Goal: Information Seeking & Learning: Learn about a topic

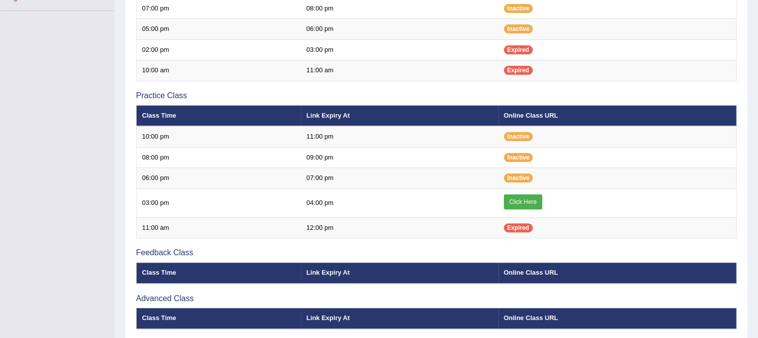
scroll to position [264, 0]
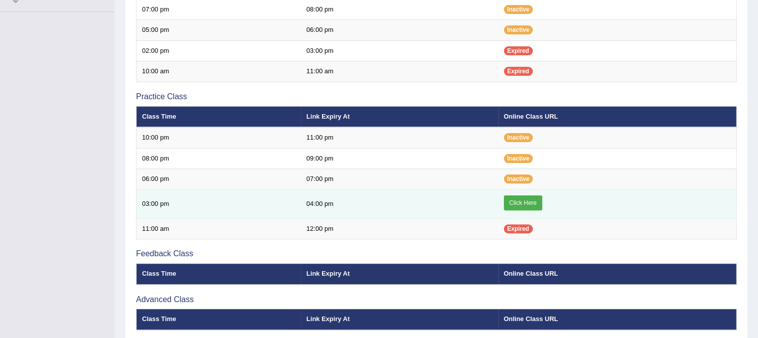
click at [537, 198] on link "Click Here" at bounding box center [523, 202] width 38 height 15
click at [529, 201] on link "Click Here" at bounding box center [523, 202] width 38 height 15
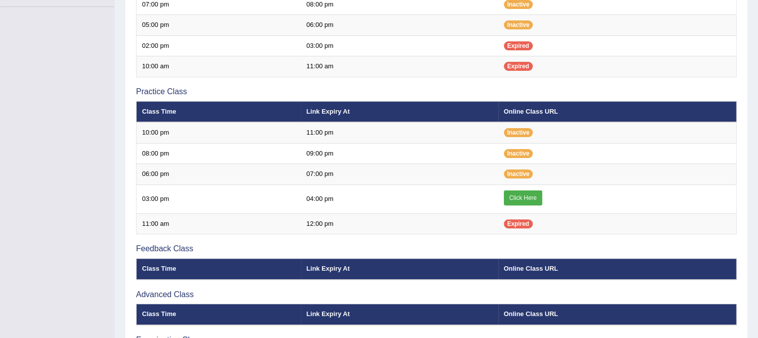
scroll to position [264, 0]
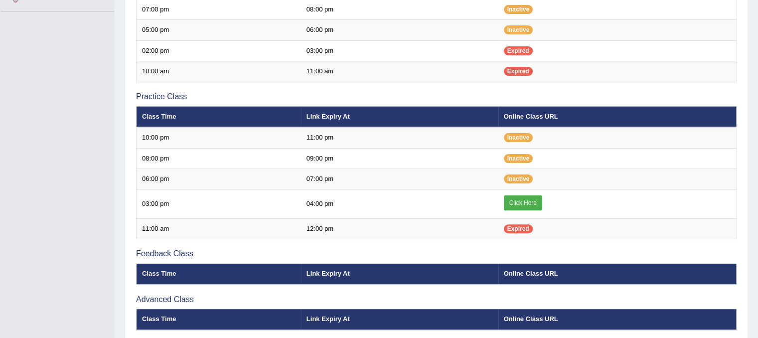
click at [529, 201] on link "Click Here" at bounding box center [523, 202] width 38 height 15
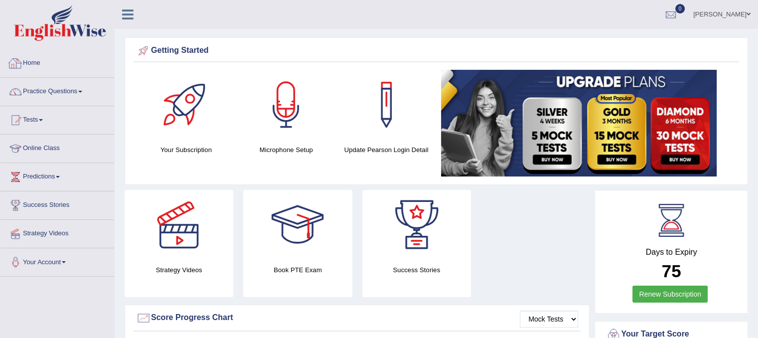
click at [39, 71] on link "Home" at bounding box center [57, 61] width 114 height 25
click at [41, 150] on link "Online Class" at bounding box center [57, 146] width 114 height 25
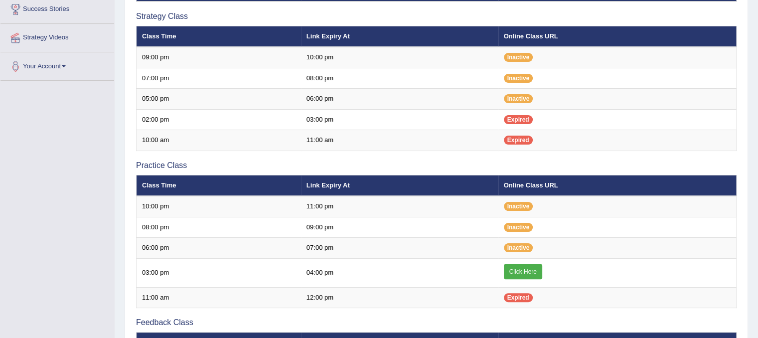
scroll to position [243, 0]
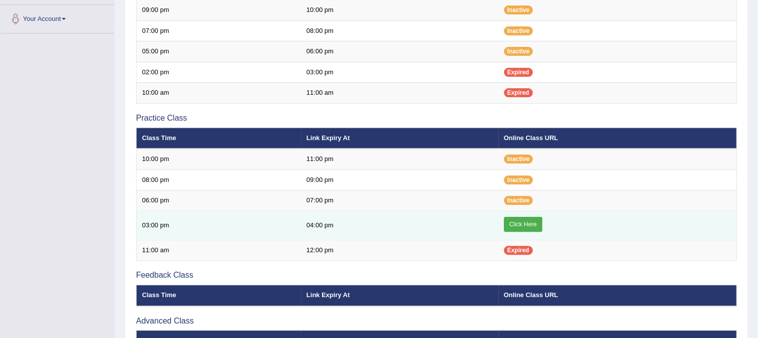
click at [520, 229] on td "Click Here" at bounding box center [617, 225] width 238 height 29
click at [520, 224] on link "Click Here" at bounding box center [523, 224] width 38 height 15
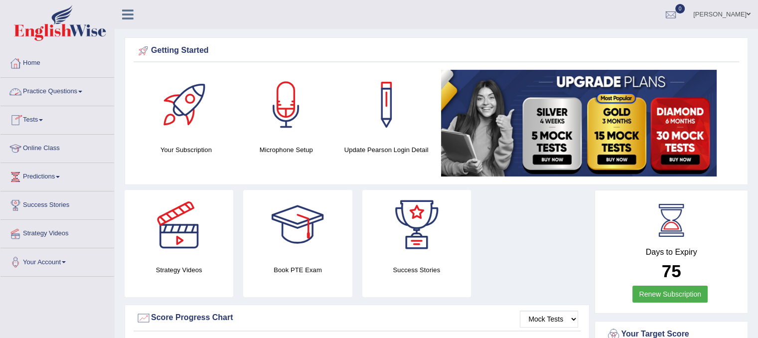
click at [76, 86] on link "Practice Questions" at bounding box center [57, 90] width 114 height 25
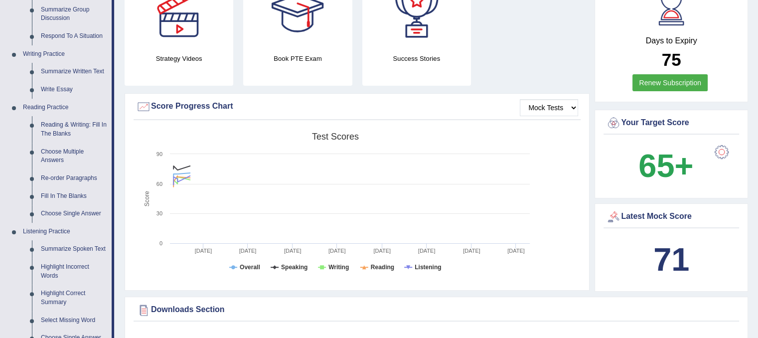
scroll to position [295, 0]
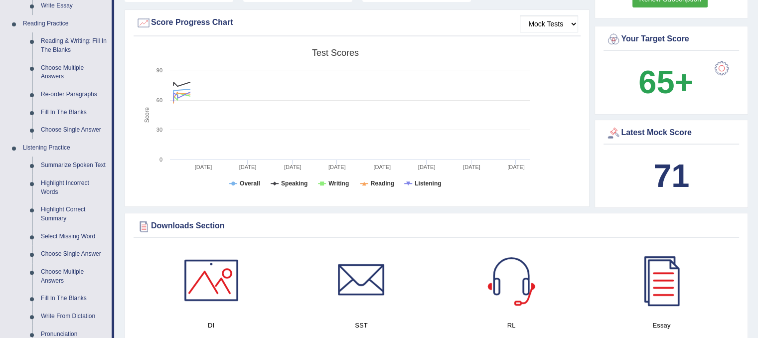
click at [659, 204] on div "Latest Mock Score 71" at bounding box center [670, 164] width 153 height 89
click at [244, 24] on div "Score Progress Chart" at bounding box center [357, 22] width 442 height 15
click at [242, 181] on tspan "Overall" at bounding box center [250, 183] width 20 height 7
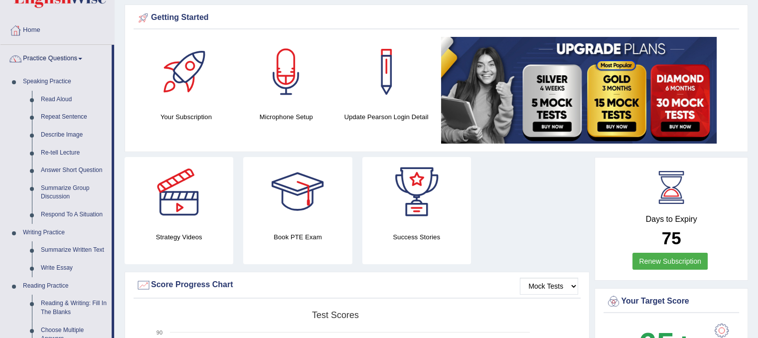
scroll to position [0, 0]
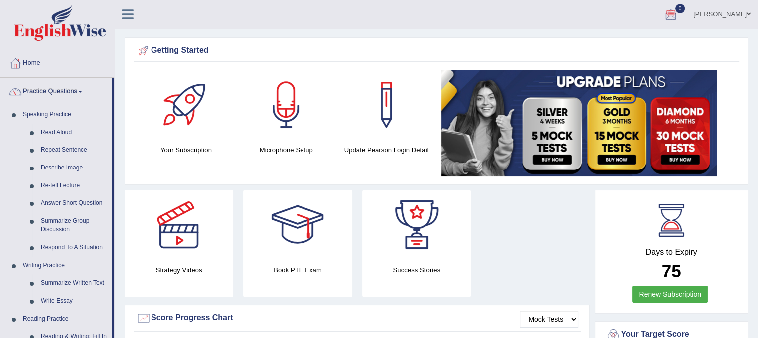
click at [625, 124] on img at bounding box center [578, 123] width 275 height 107
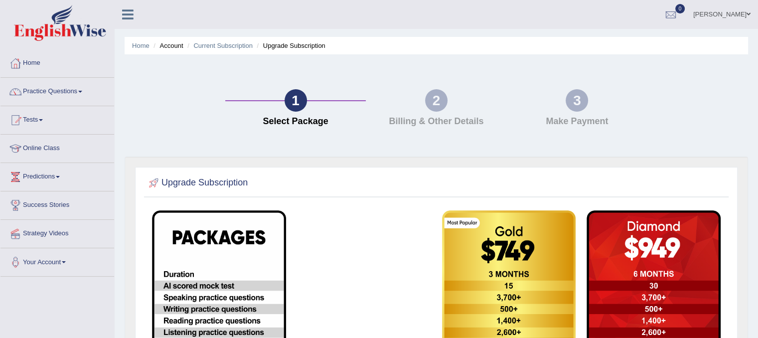
drag, startPoint x: 763, startPoint y: 54, endPoint x: 753, endPoint y: 15, distance: 39.6
click at [753, 15] on html "Toggle navigation Home Practice Questions Speaking Practice Read Aloud Repeat S…" at bounding box center [379, 169] width 758 height 338
click at [51, 177] on link "Predictions" at bounding box center [57, 175] width 114 height 25
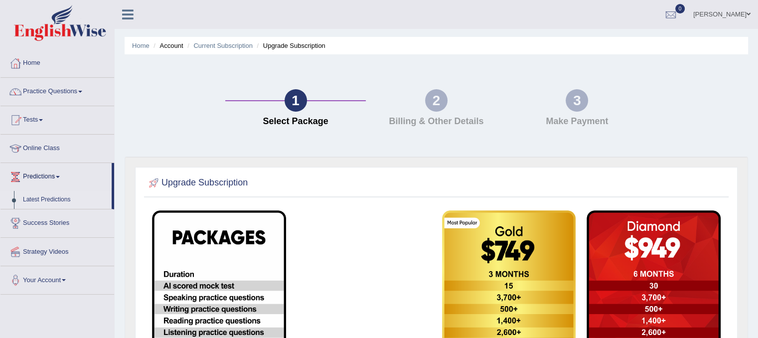
click at [58, 198] on link "Latest Predictions" at bounding box center [64, 200] width 93 height 18
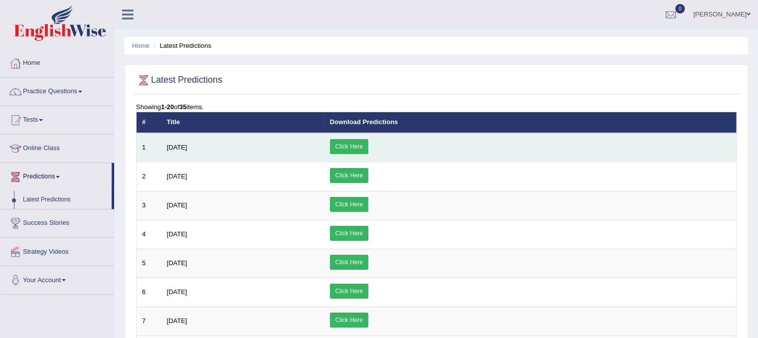
click at [368, 145] on link "Click Here" at bounding box center [349, 146] width 38 height 15
